Goal: Information Seeking & Learning: Learn about a topic

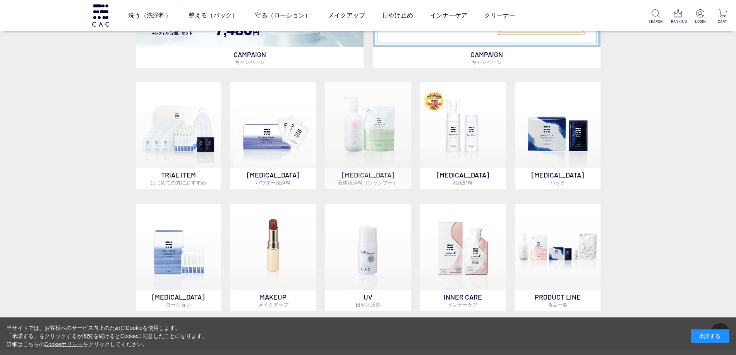
scroll to position [581, 0]
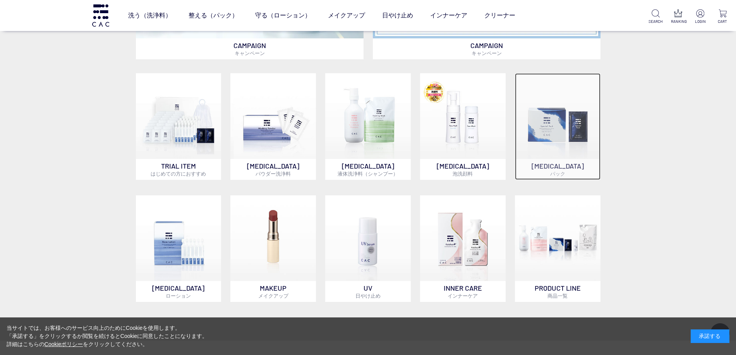
click at [562, 132] on img at bounding box center [558, 116] width 86 height 86
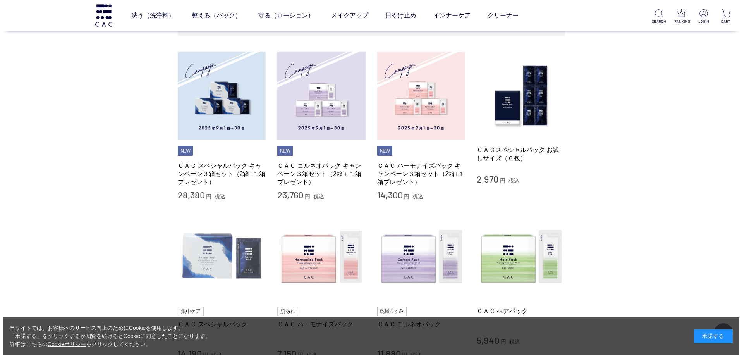
scroll to position [155, 0]
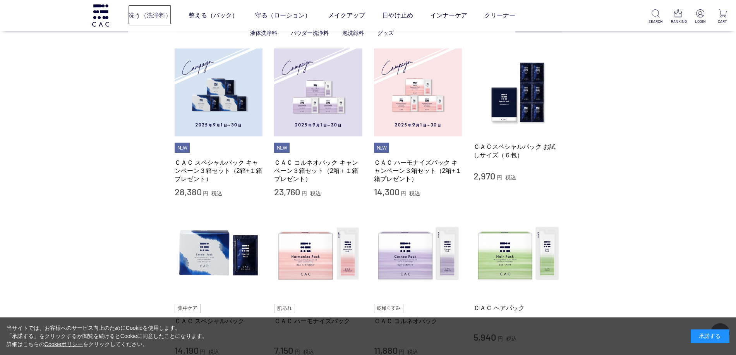
click at [134, 15] on link "洗う（洗浄料）" at bounding box center [149, 16] width 43 height 22
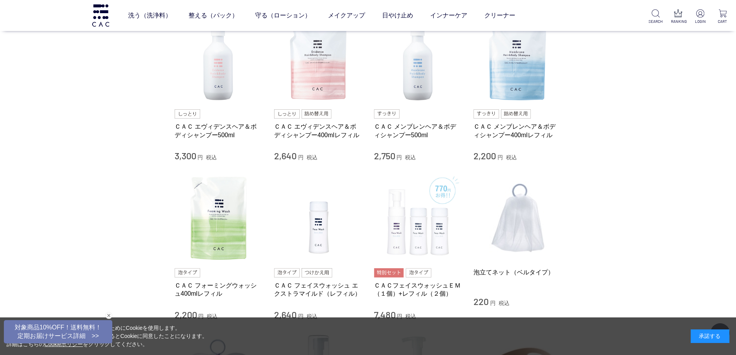
scroll to position [348, 0]
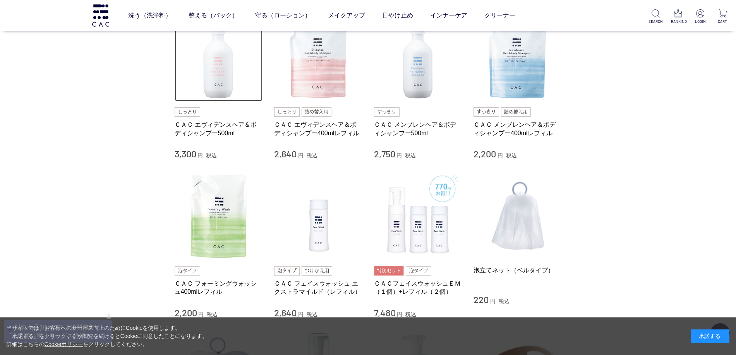
click at [216, 72] on img at bounding box center [219, 57] width 88 height 88
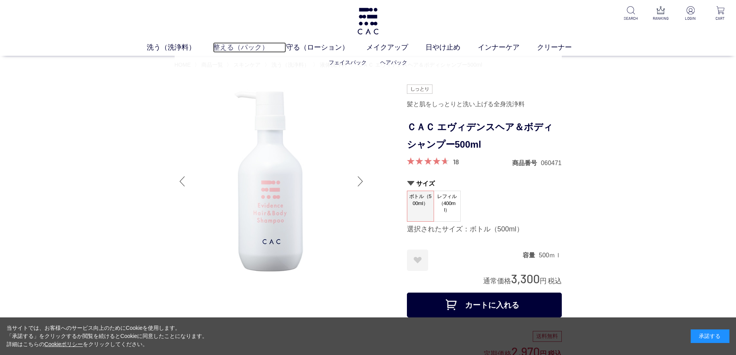
click at [233, 45] on link "整える（パック）" at bounding box center [249, 47] width 73 height 10
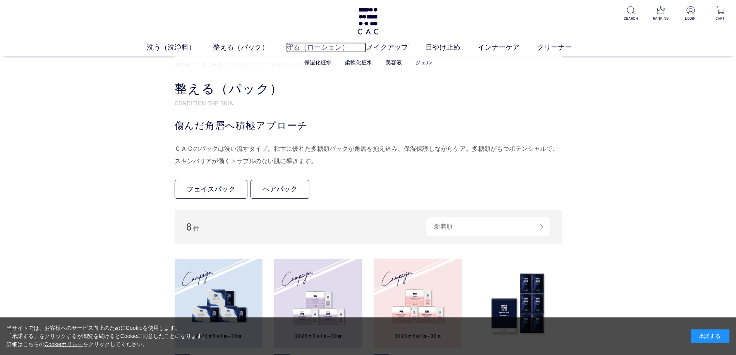
click at [310, 47] on link "守る（ローション）" at bounding box center [326, 47] width 80 height 10
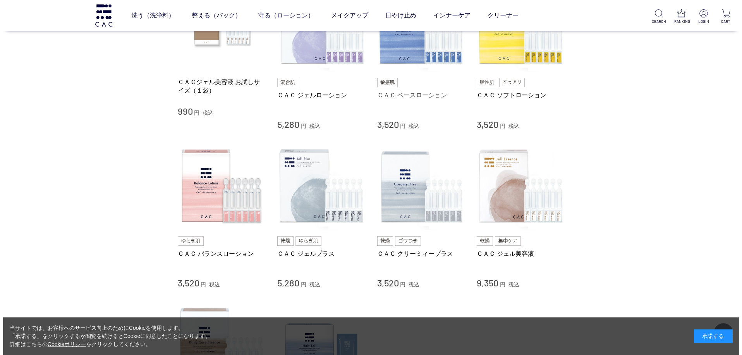
scroll to position [194, 0]
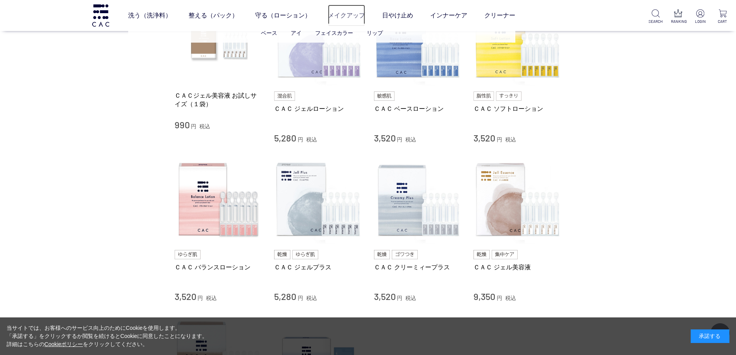
click at [344, 15] on link "メイクアップ" at bounding box center [346, 16] width 37 height 22
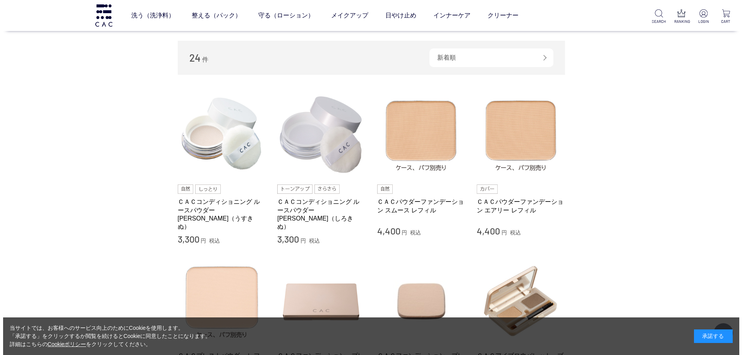
scroll to position [116, 0]
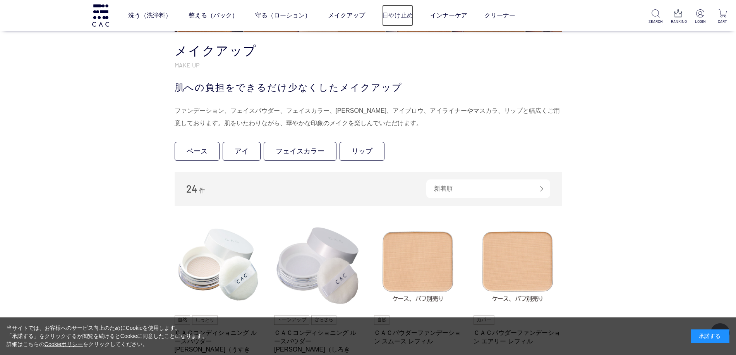
click at [398, 14] on link "日やけ止め" at bounding box center [397, 16] width 31 height 22
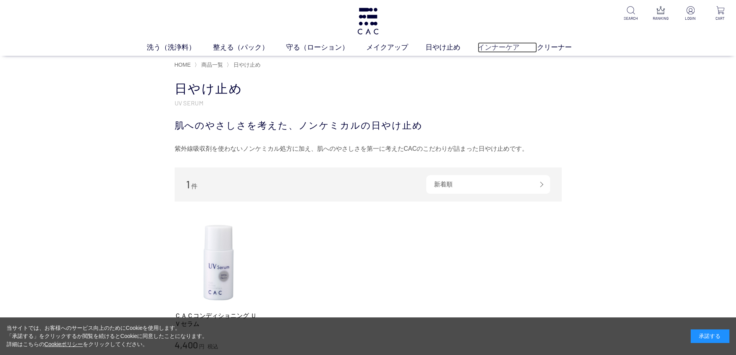
click at [487, 50] on link "インナーケア" at bounding box center [507, 47] width 59 height 10
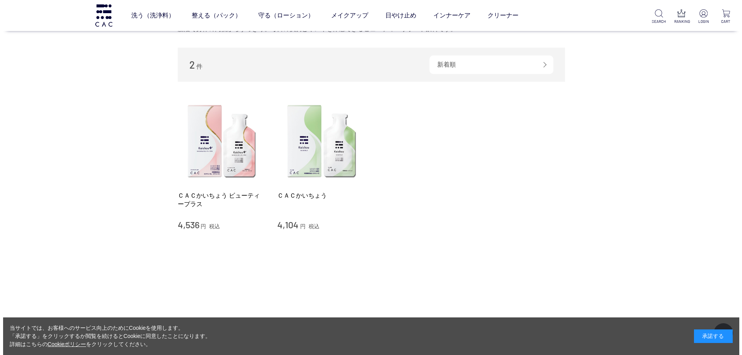
scroll to position [116, 0]
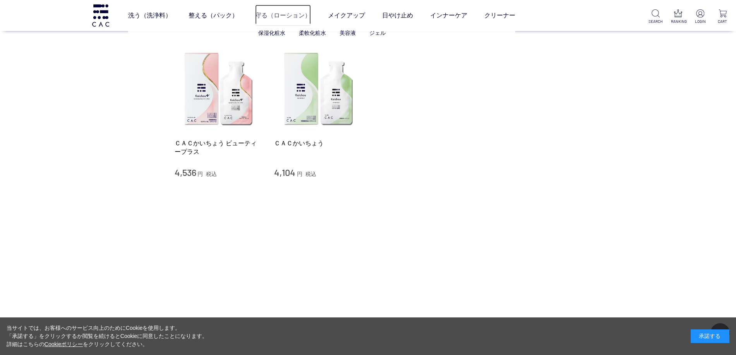
click at [269, 15] on link "守る（ローション）" at bounding box center [283, 16] width 56 height 22
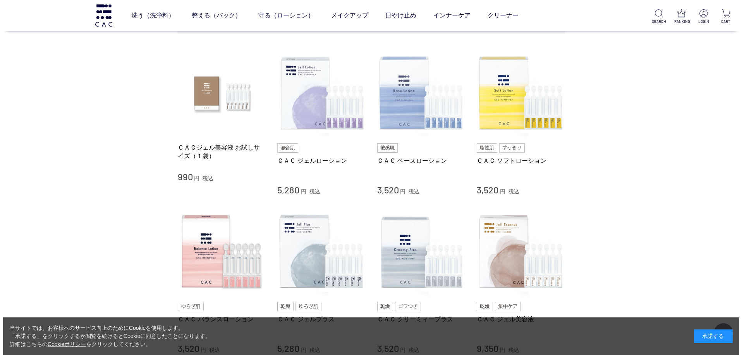
scroll to position [39, 0]
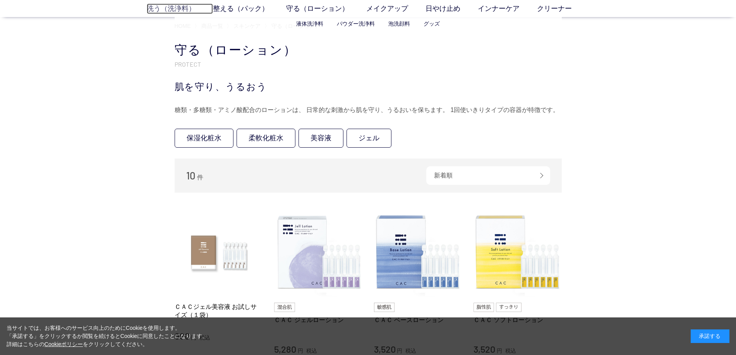
click at [164, 9] on link "洗う（洗浄料）" at bounding box center [180, 8] width 66 height 10
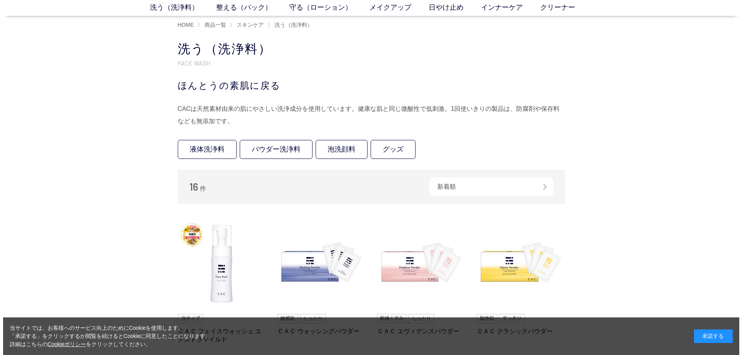
scroll to position [77, 0]
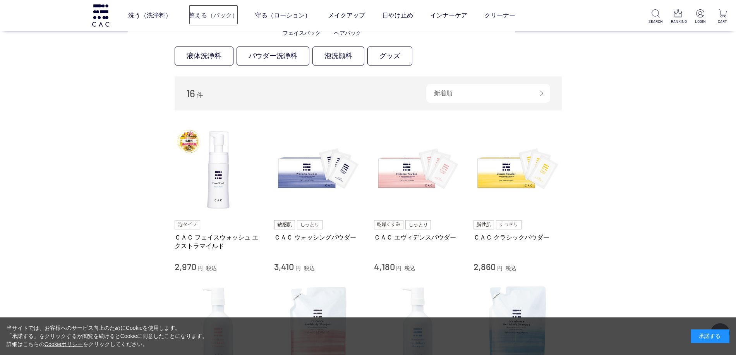
click at [212, 15] on link "整える（パック）" at bounding box center [213, 16] width 50 height 22
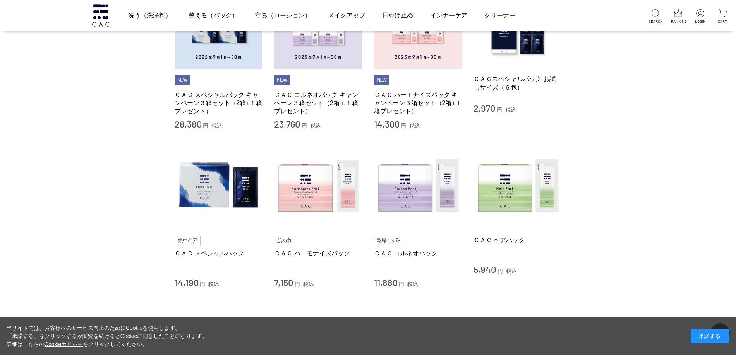
scroll to position [155, 0]
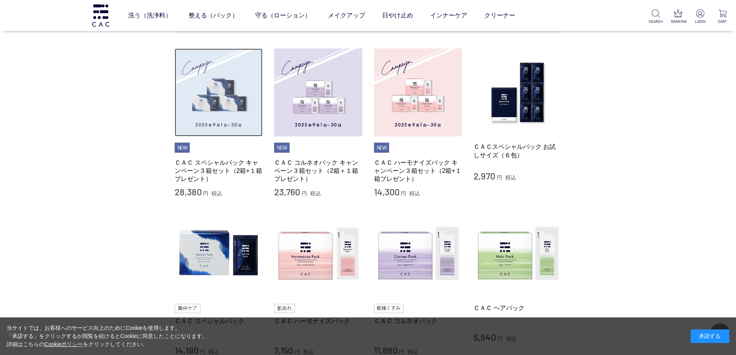
click at [224, 84] on img at bounding box center [219, 92] width 88 height 88
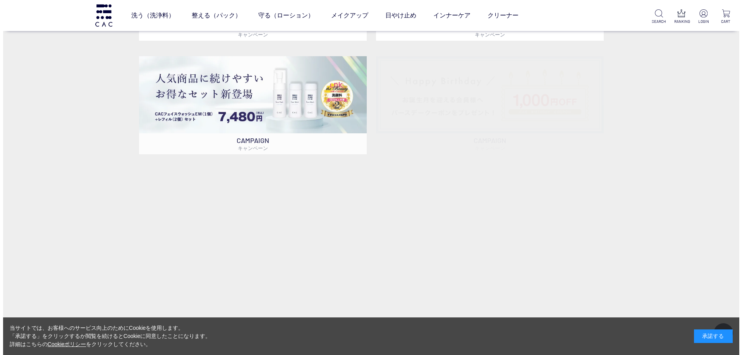
scroll to position [581, 0]
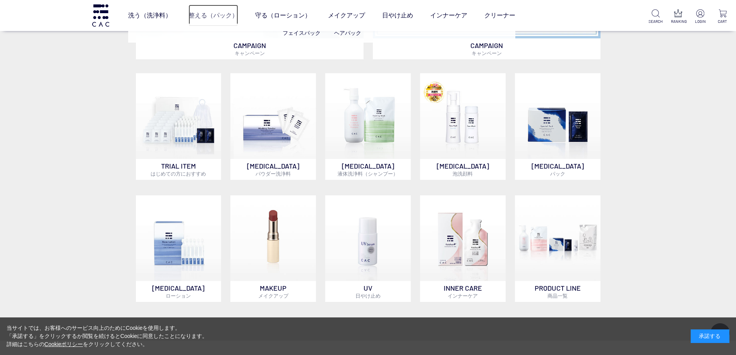
click at [197, 13] on link "整える（パック）" at bounding box center [213, 16] width 50 height 22
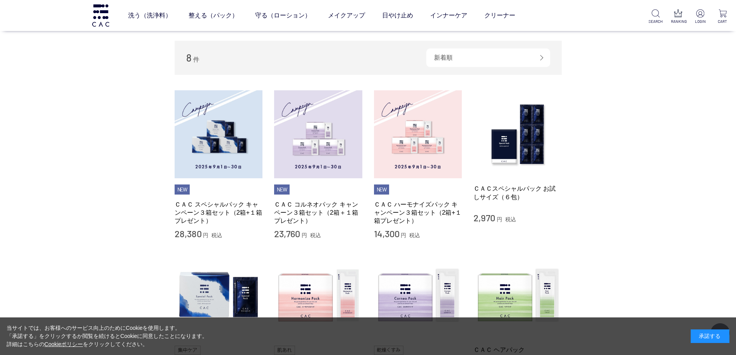
scroll to position [116, 0]
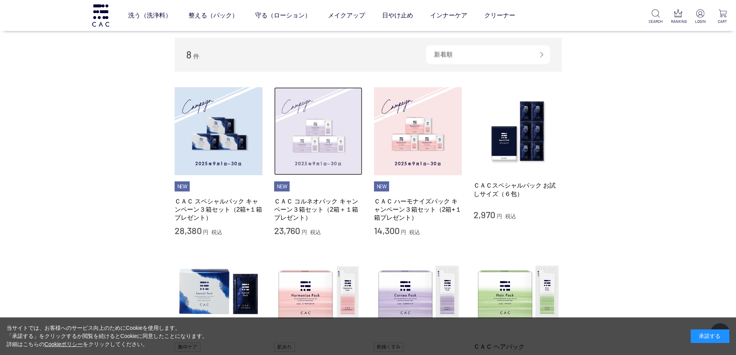
click at [325, 145] on img at bounding box center [318, 131] width 88 height 88
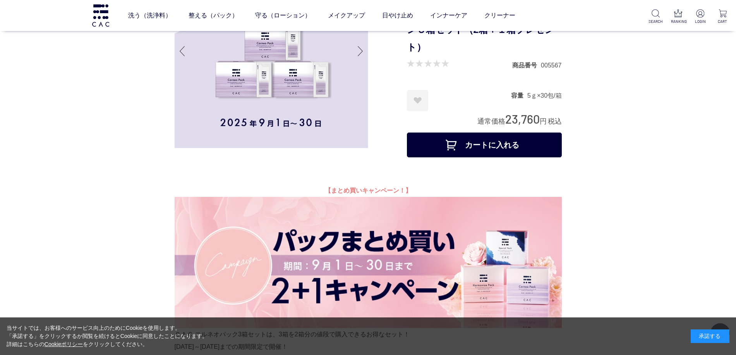
scroll to position [77, 0]
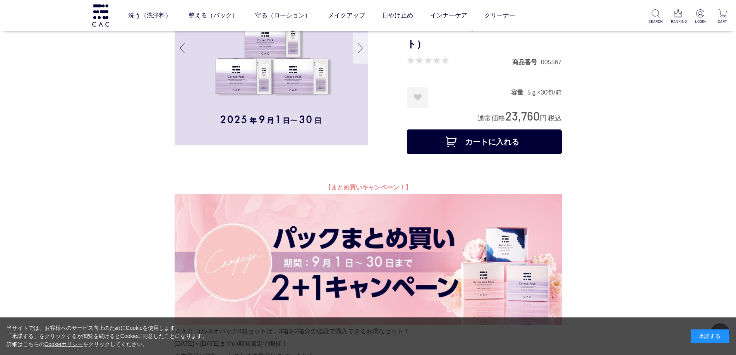
click at [360, 46] on div at bounding box center [360, 48] width 15 height 31
click at [362, 45] on div at bounding box center [360, 48] width 15 height 31
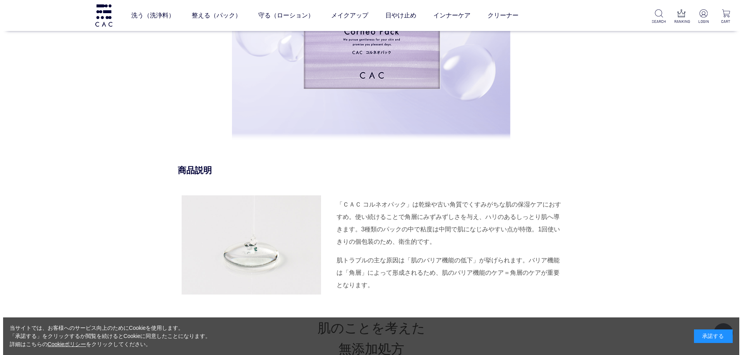
scroll to position [503, 0]
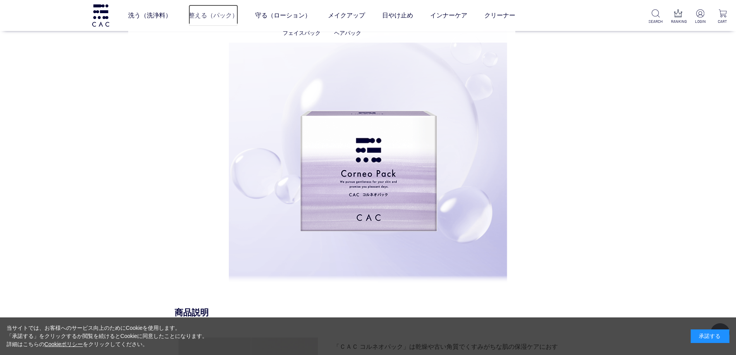
click at [213, 16] on link "整える（パック）" at bounding box center [213, 16] width 50 height 22
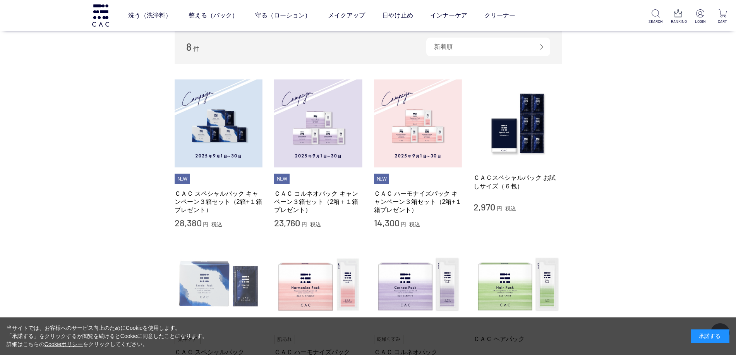
scroll to position [155, 0]
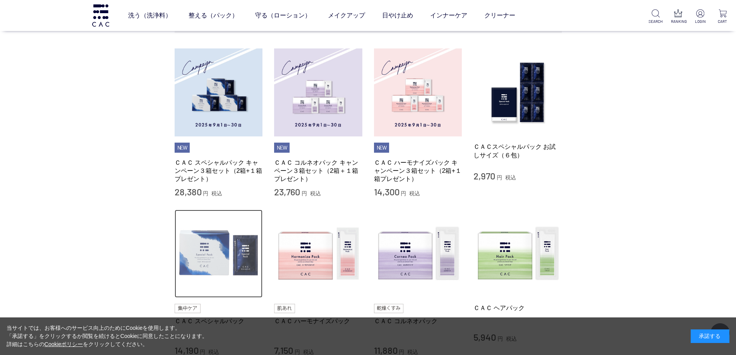
click at [206, 259] on img at bounding box center [219, 253] width 88 height 88
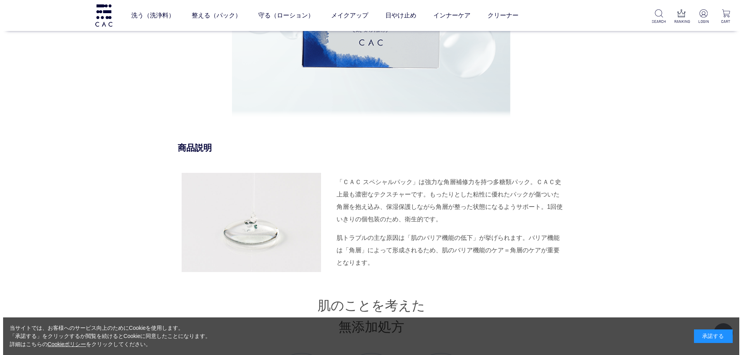
scroll to position [929, 0]
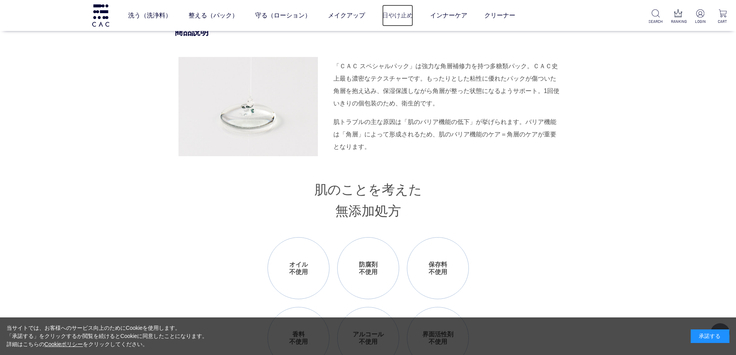
click at [393, 14] on link "日やけ止め" at bounding box center [397, 16] width 31 height 22
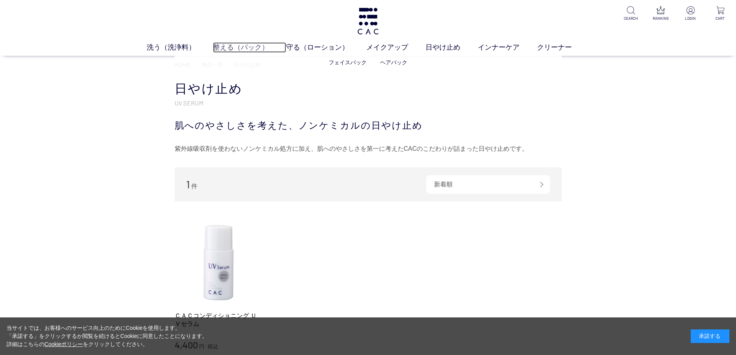
click at [229, 47] on link "整える（パック）" at bounding box center [249, 47] width 73 height 10
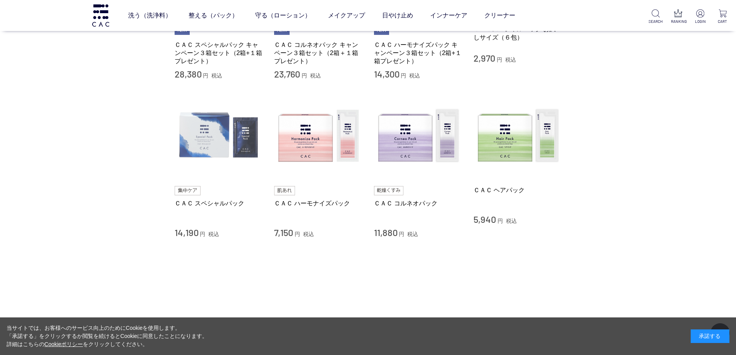
scroll to position [271, 0]
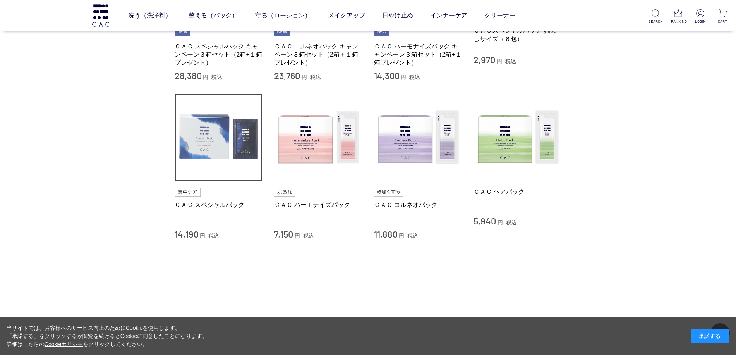
click at [204, 142] on img at bounding box center [219, 137] width 88 height 88
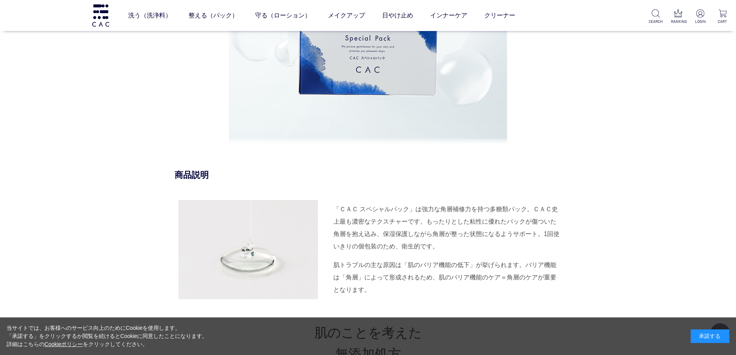
scroll to position [890, 0]
